Goal: Task Accomplishment & Management: Complete application form

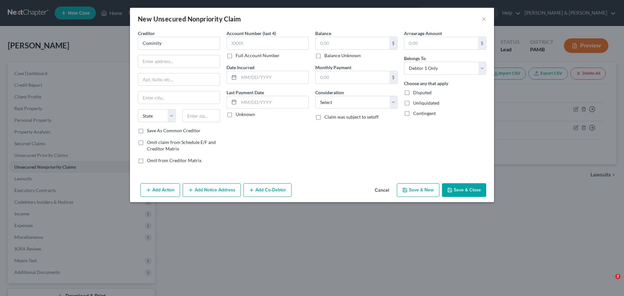
select select "0"
click at [460, 188] on button "Save & Close" at bounding box center [464, 190] width 44 height 14
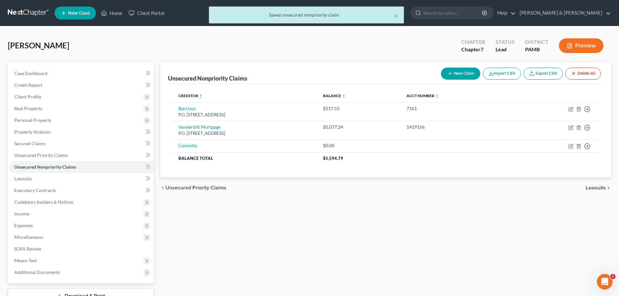
click at [584, 16] on div "× Saved unsecured nonpriority claim" at bounding box center [306, 16] width 619 height 20
click at [582, 14] on div "× Saved unsecured nonpriority claim" at bounding box center [306, 16] width 619 height 20
click at [603, 10] on div "× Saved unsecured nonpriority claim" at bounding box center [306, 16] width 619 height 20
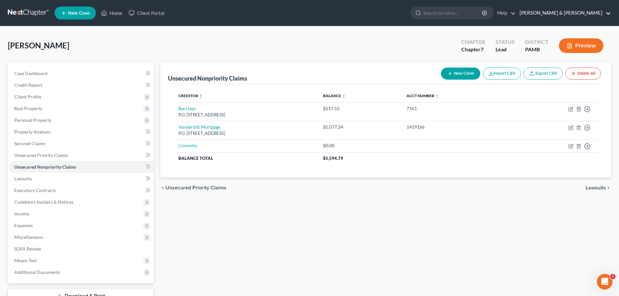
click at [596, 11] on link "Garrigan & Targonski" at bounding box center [563, 13] width 95 height 12
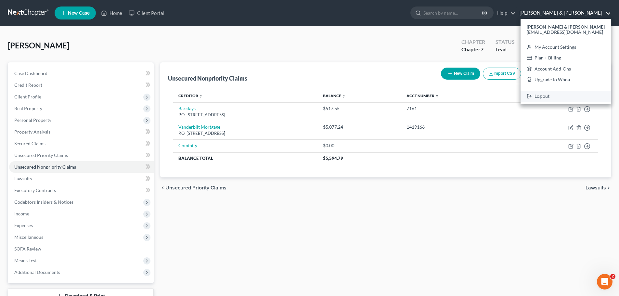
click at [570, 96] on link "Log out" at bounding box center [565, 96] width 90 height 11
